Goal: Task Accomplishment & Management: Manage account settings

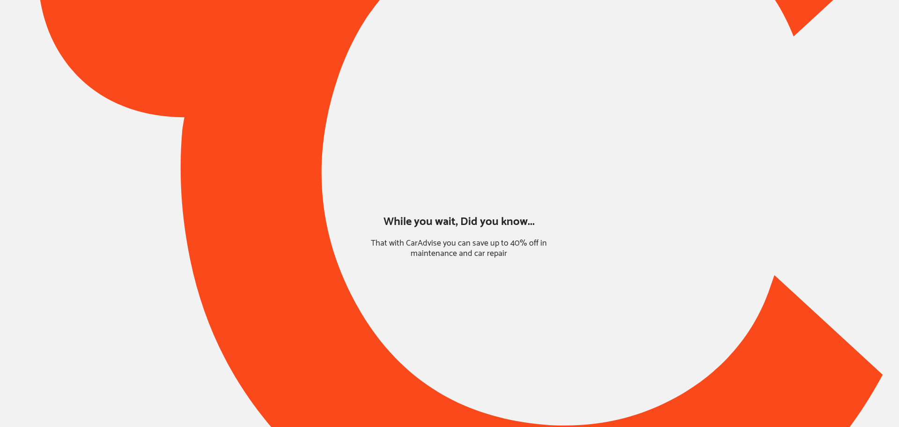
type input "*******"
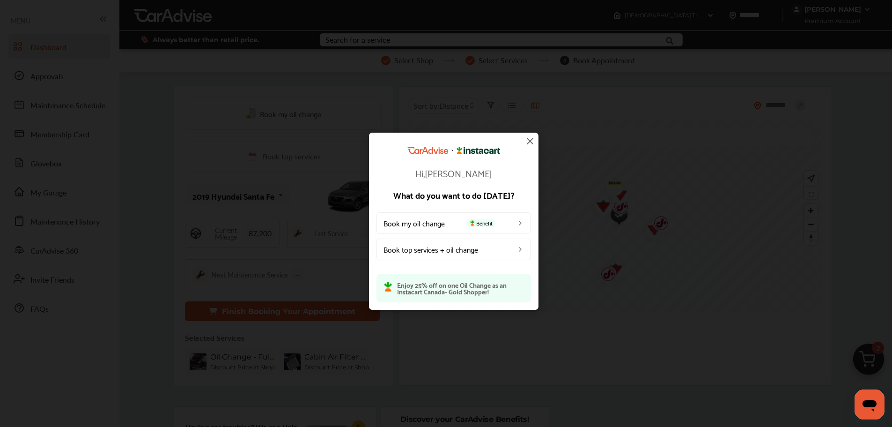
click at [531, 141] on img at bounding box center [529, 140] width 11 height 11
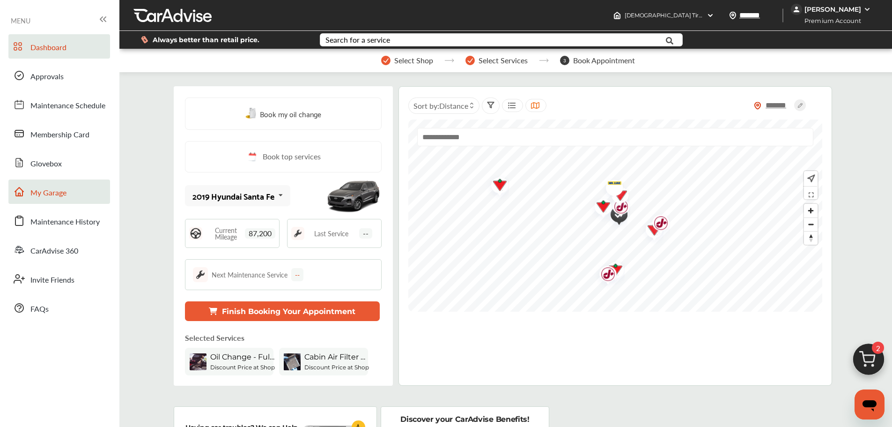
click at [57, 195] on span "My Garage" at bounding box center [48, 193] width 36 height 12
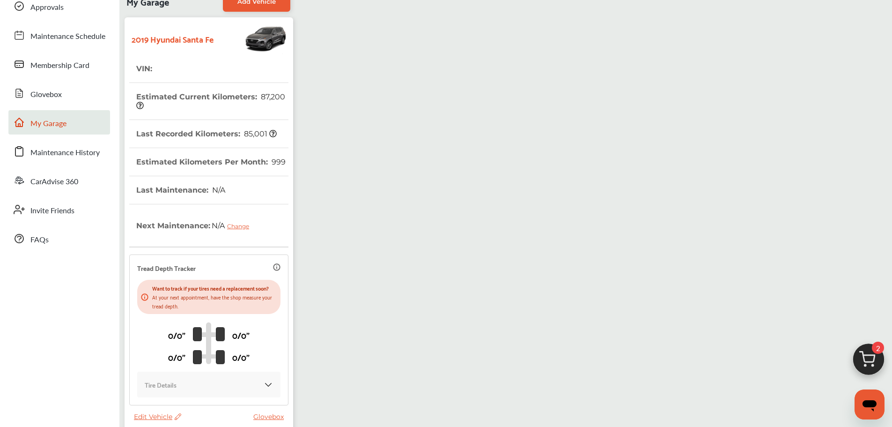
scroll to position [140, 0]
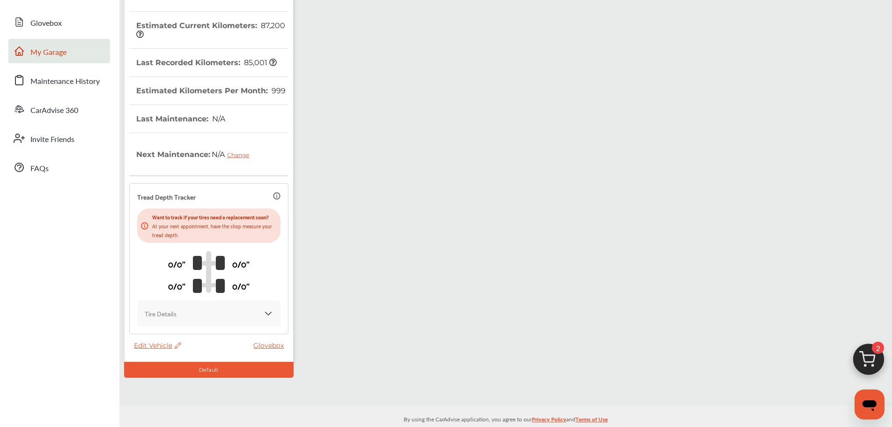
click at [147, 347] on span "Edit Vehicle" at bounding box center [157, 345] width 47 height 8
click at [180, 356] on div "Edit" at bounding box center [189, 356] width 84 height 15
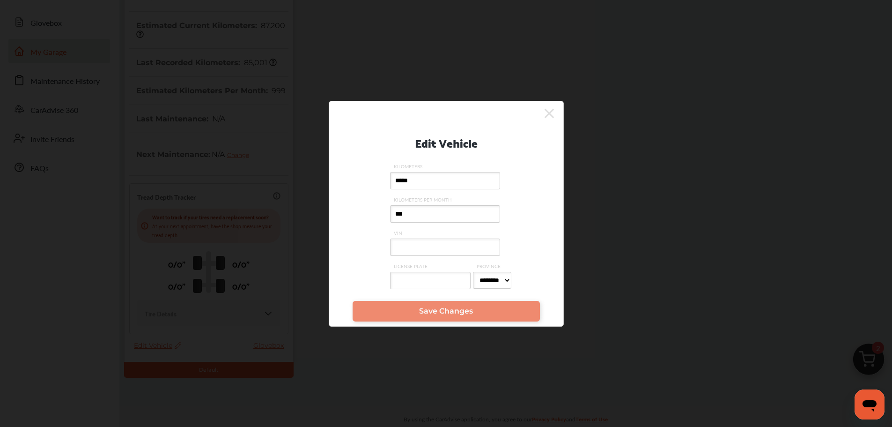
click at [415, 246] on input "VIN" at bounding box center [445, 246] width 110 height 17
paste input "**********"
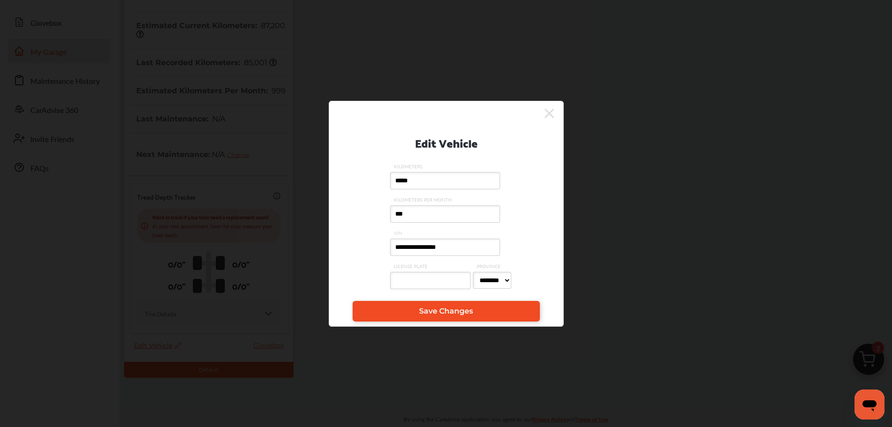
type input "**********"
click at [464, 318] on link "Save Changes" at bounding box center [446, 311] width 187 height 21
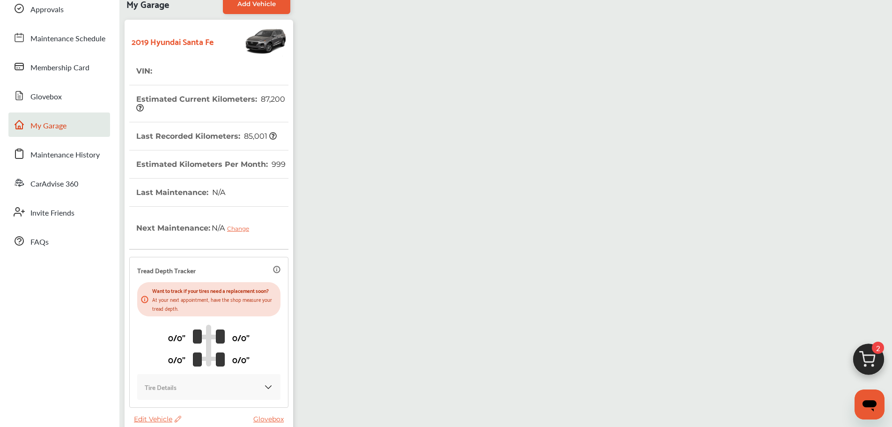
scroll to position [0, 0]
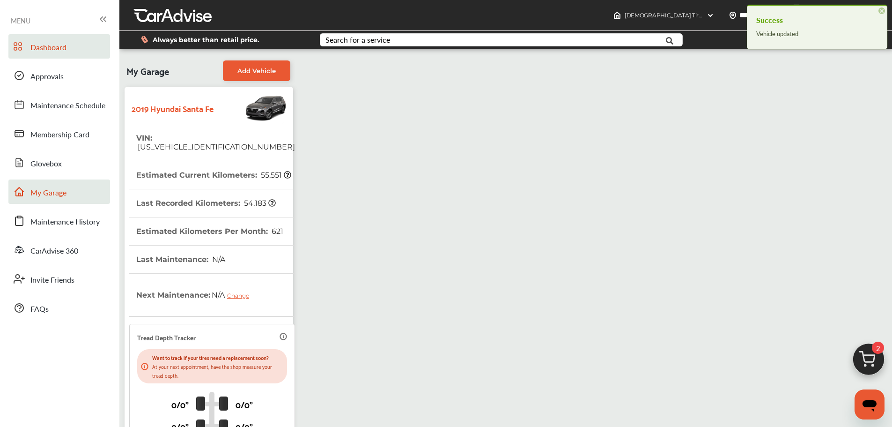
click at [65, 44] on span "Dashboard" at bounding box center [48, 48] width 36 height 12
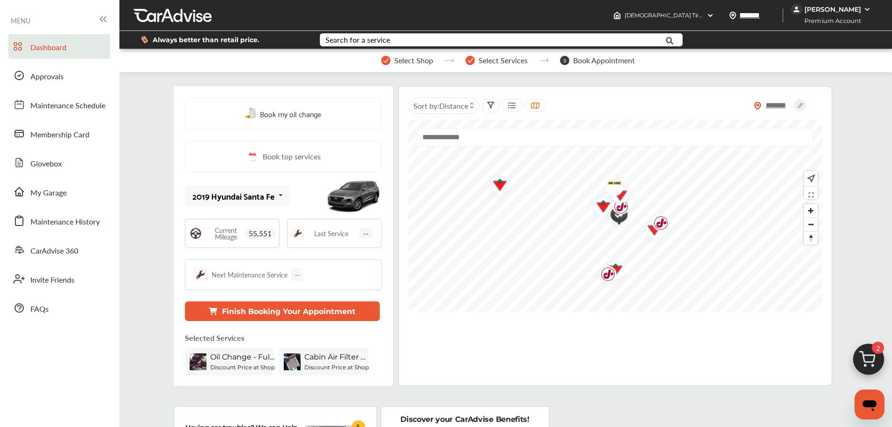
click at [847, 8] on div "[PERSON_NAME]" at bounding box center [833, 9] width 57 height 8
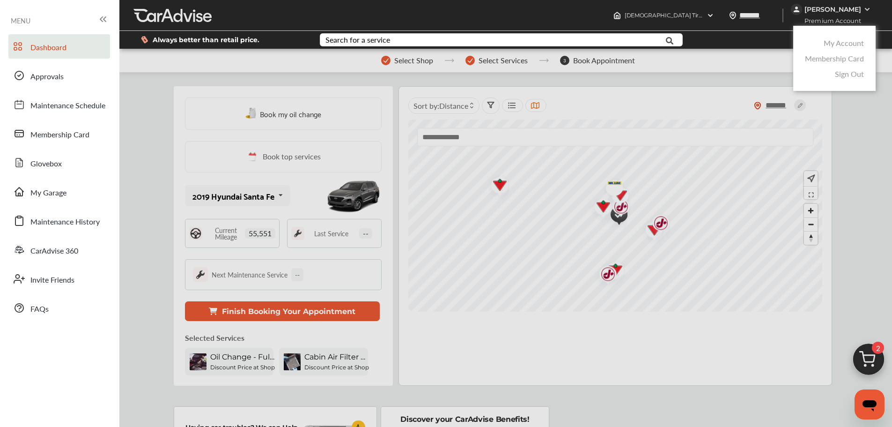
click at [837, 40] on link "My Account" at bounding box center [844, 42] width 40 height 11
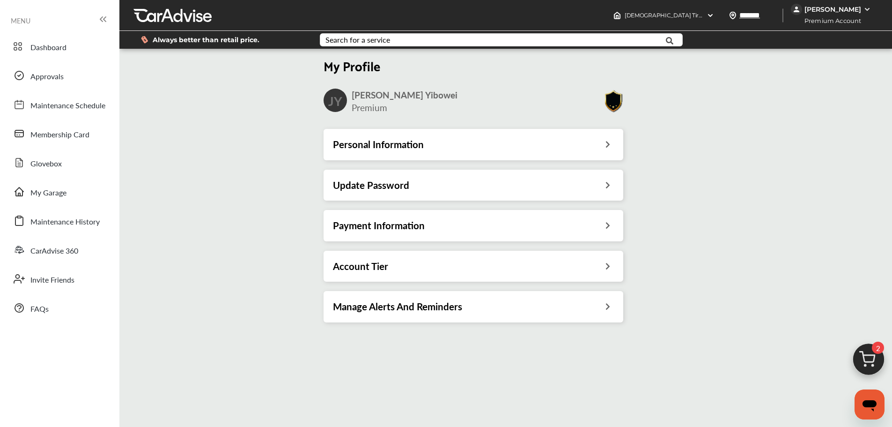
click at [598, 226] on div "Payment Information" at bounding box center [473, 225] width 281 height 12
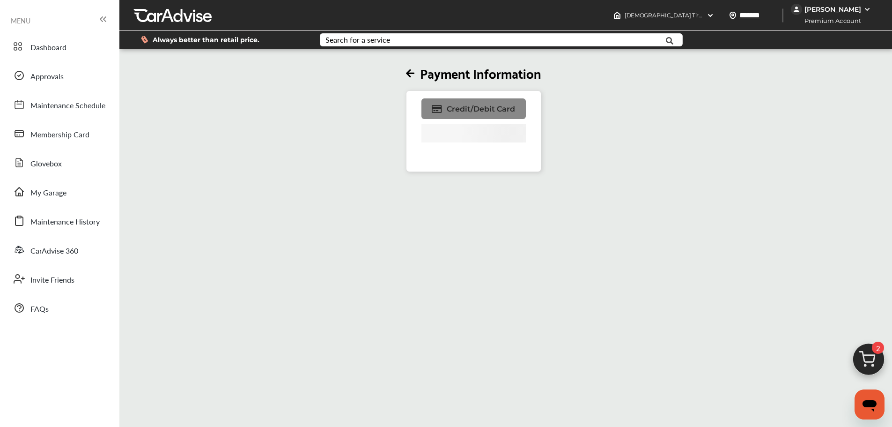
click at [487, 111] on span "Credit/Debit Card" at bounding box center [481, 108] width 68 height 9
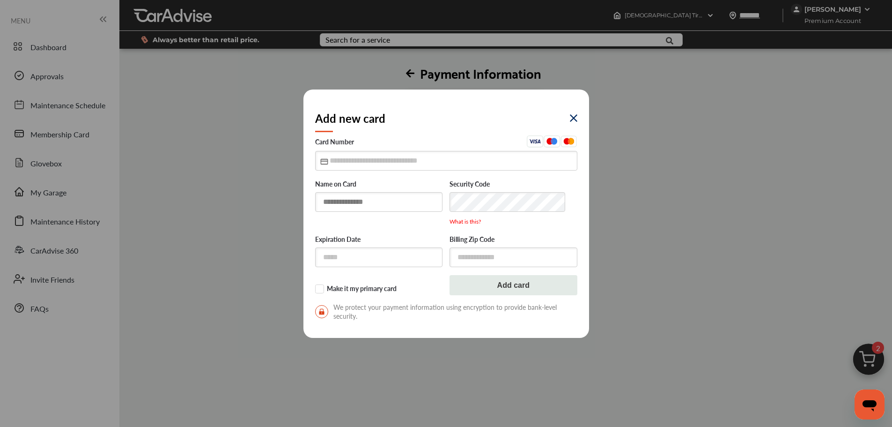
click at [359, 206] on input "text" at bounding box center [379, 201] width 128 height 19
type input "**********"
click at [334, 160] on input "text" at bounding box center [446, 160] width 262 height 19
click at [573, 119] on img at bounding box center [573, 117] width 7 height 7
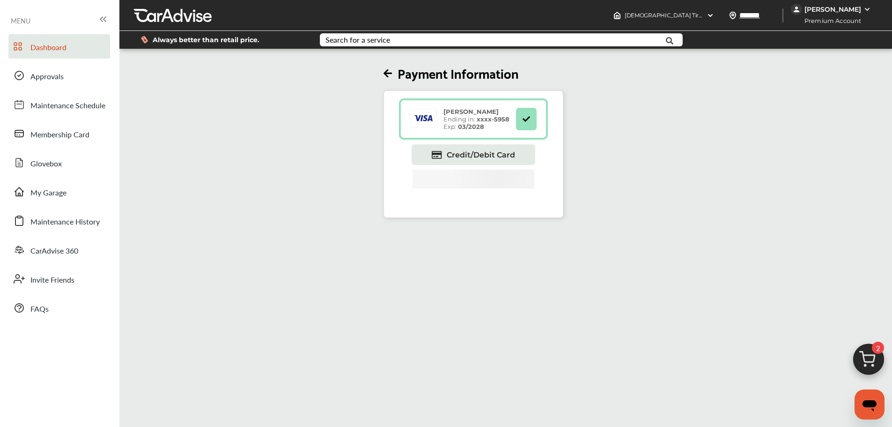
click at [64, 55] on link "Dashboard" at bounding box center [59, 46] width 102 height 24
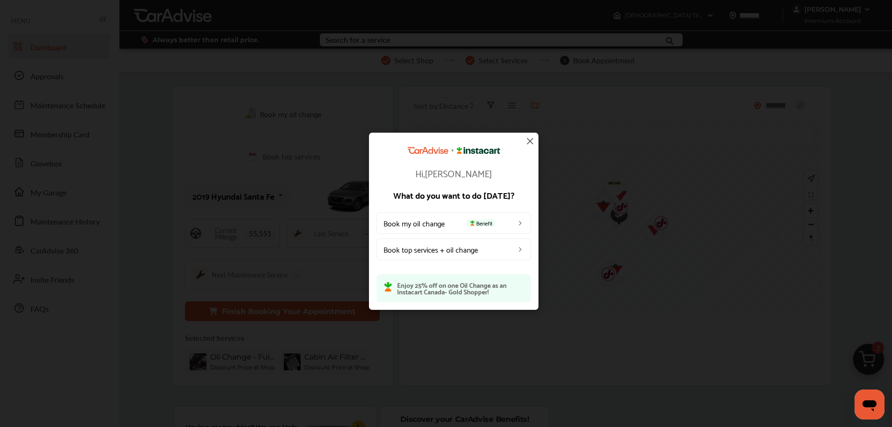
click at [529, 140] on img at bounding box center [529, 140] width 11 height 11
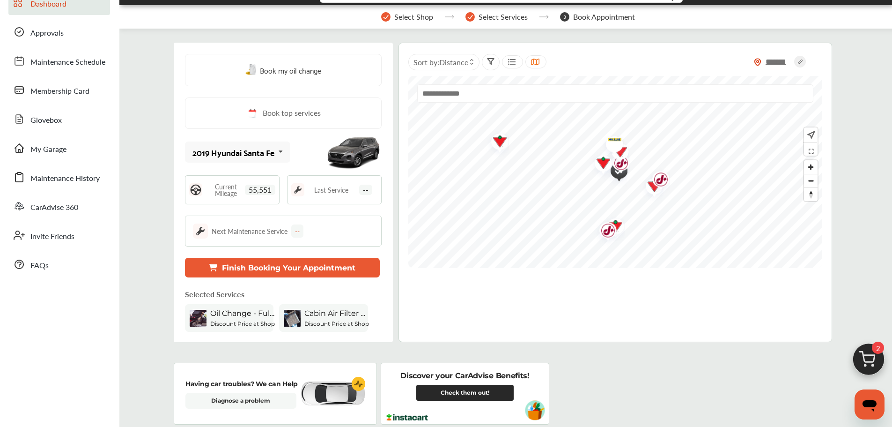
scroll to position [140, 0]
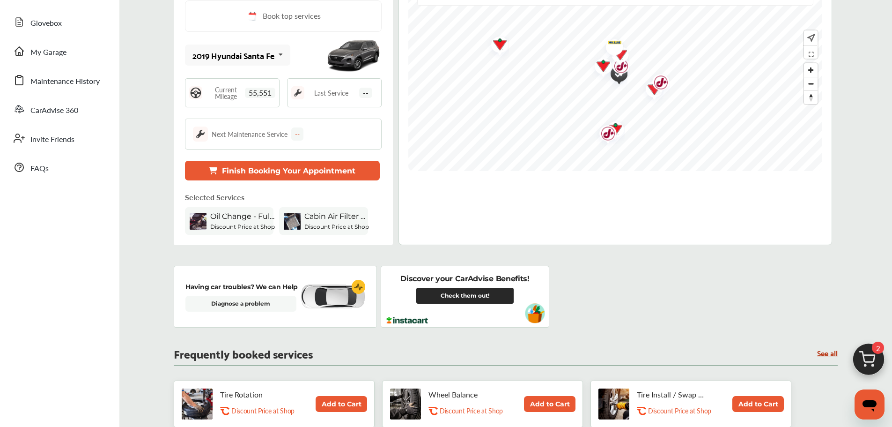
click at [868, 352] on img at bounding box center [868, 361] width 45 height 45
